Goal: Information Seeking & Learning: Learn about a topic

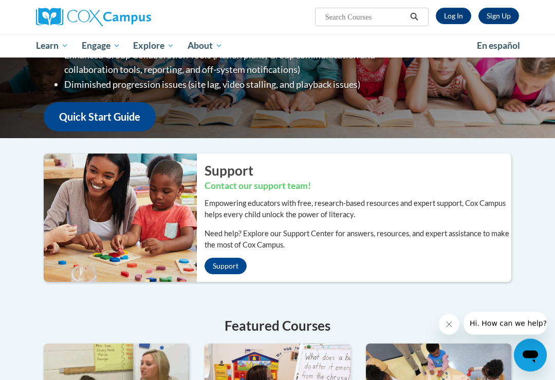
scroll to position [125, 0]
click at [454, 13] on link "Log In" at bounding box center [453, 16] width 35 height 16
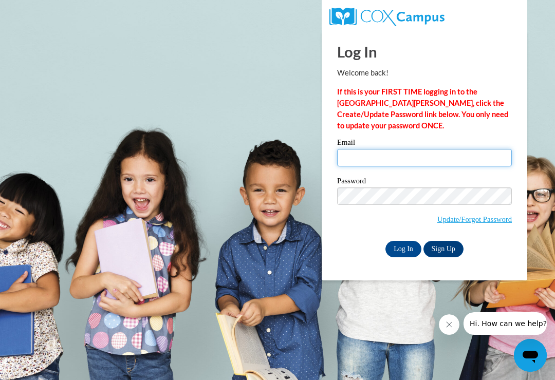
click at [384, 155] on input "Email" at bounding box center [424, 157] width 175 height 17
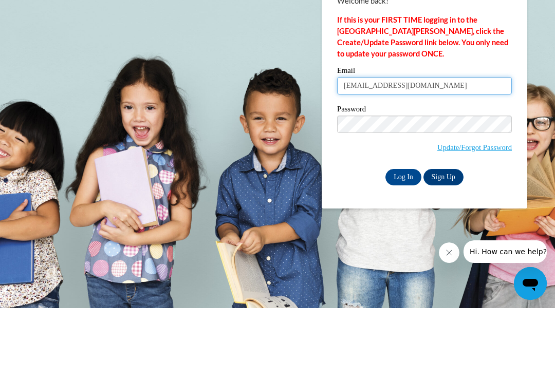
type input "deepkaur201984@yahoo.com"
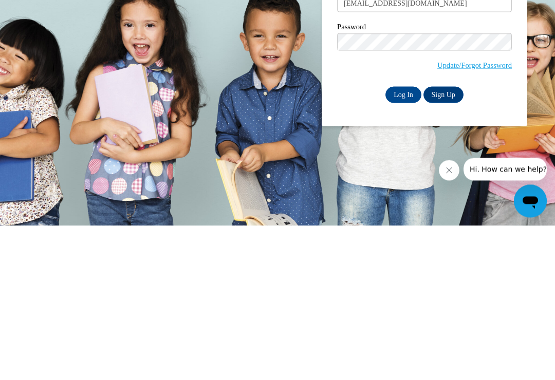
click at [402, 241] on input "Log In" at bounding box center [403, 249] width 36 height 16
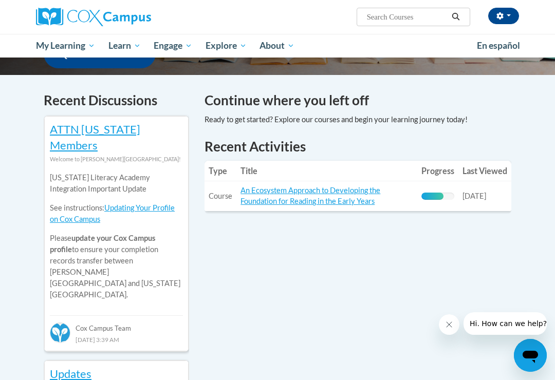
scroll to position [295, 0]
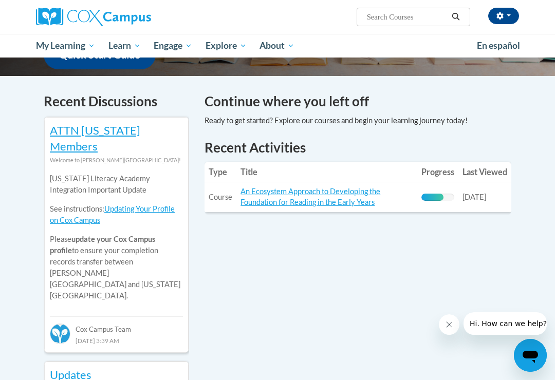
click at [312, 196] on link "An Ecosystem Approach to Developing the Foundation for Reading in the Early Yea…" at bounding box center [311, 197] width 140 height 20
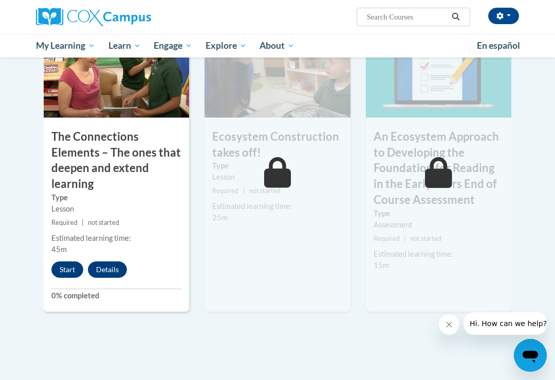
scroll to position [897, 0]
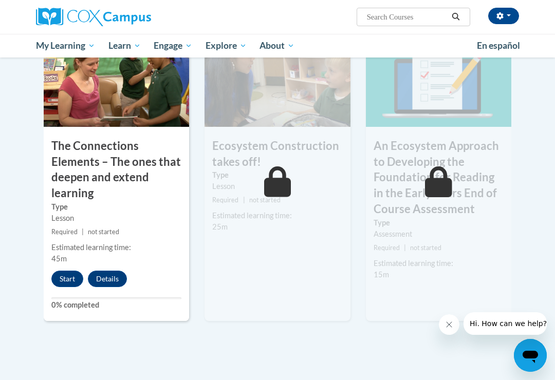
click at [72, 275] on button "Start" at bounding box center [67, 279] width 32 height 16
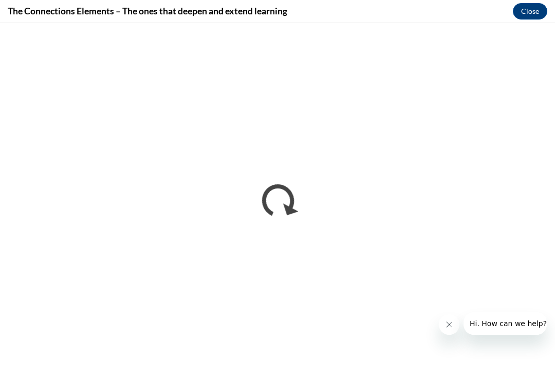
scroll to position [0, 0]
